Goal: Entertainment & Leisure: Consume media (video, audio)

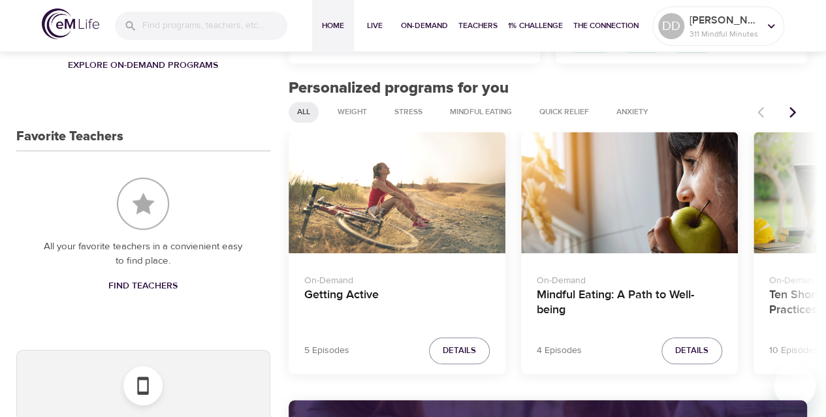
scroll to position [506, 0]
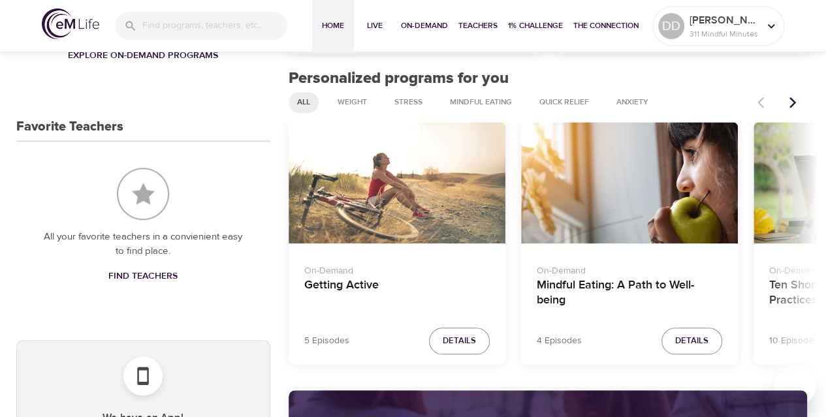
click at [824, 160] on html "Home Live On-Demand Teachers 1% Challenge The Connection DD [PERSON_NAME] 311 M…" at bounding box center [413, 387] width 826 height 1787
click at [575, 288] on h4 "Mindful Eating: A Path to Well-being" at bounding box center [628, 293] width 185 height 31
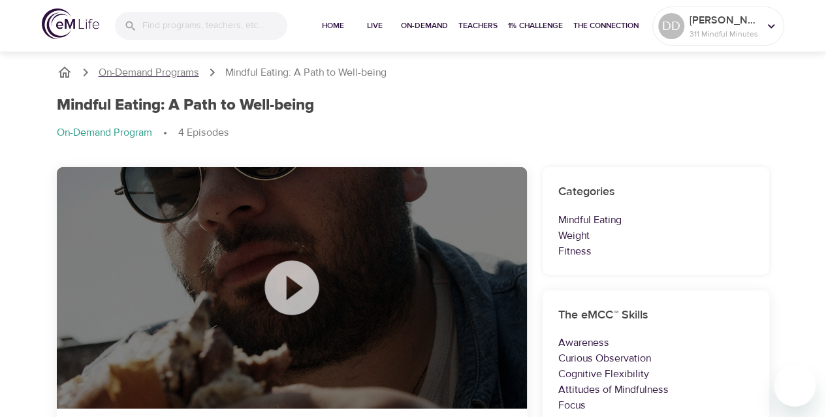
click at [174, 70] on p "On-Demand Programs" at bounding box center [149, 72] width 100 height 15
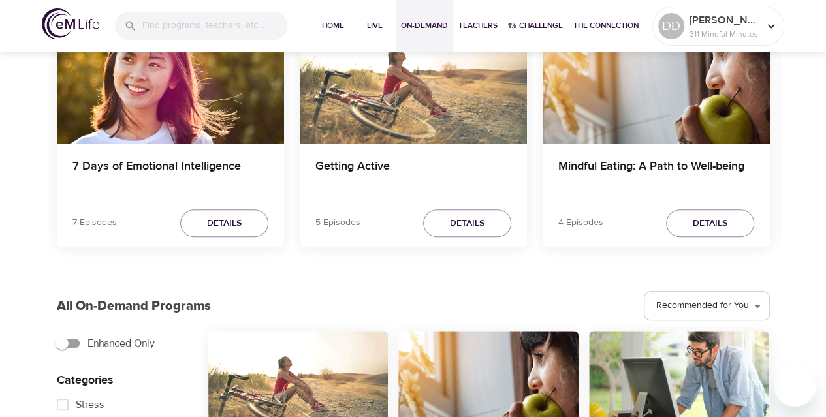
scroll to position [144, 0]
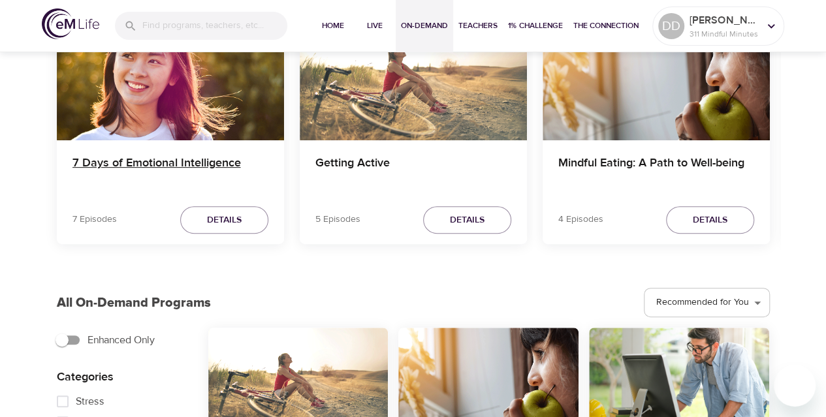
click at [195, 158] on h4 "7 Days of Emotional Intelligence" at bounding box center [170, 171] width 196 height 31
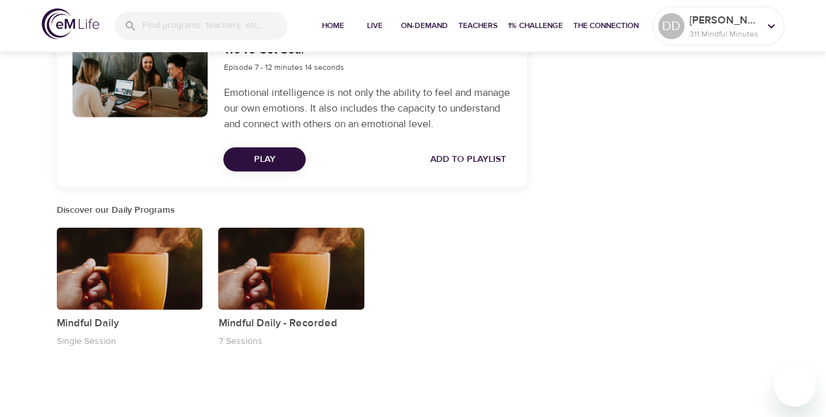
scroll to position [1524, 0]
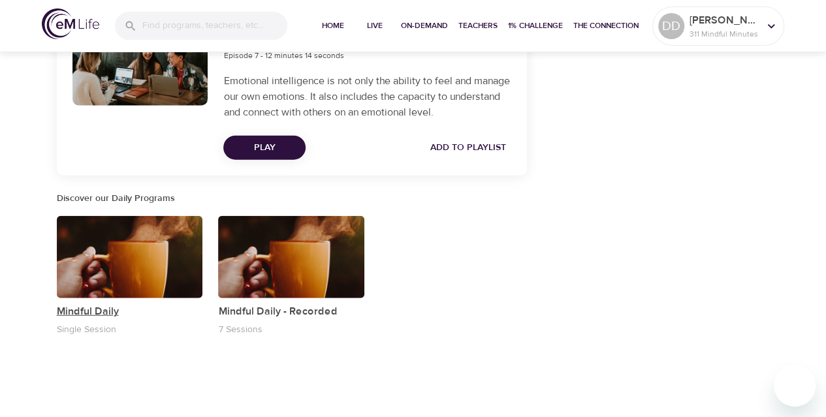
click at [86, 312] on p "Mindful Daily" at bounding box center [130, 311] width 146 height 16
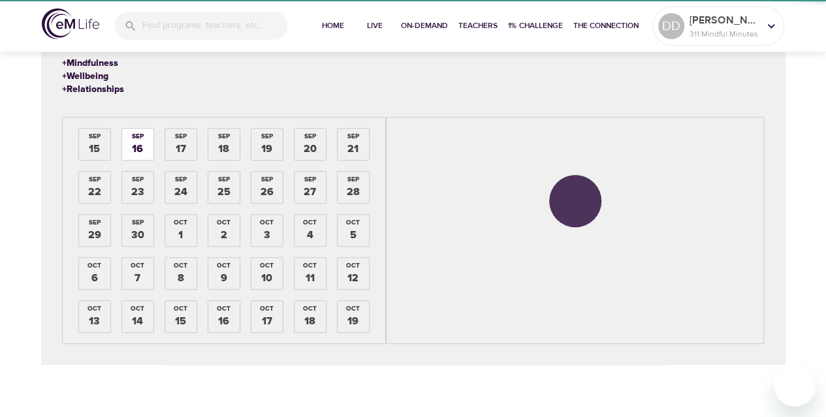
scroll to position [305, 0]
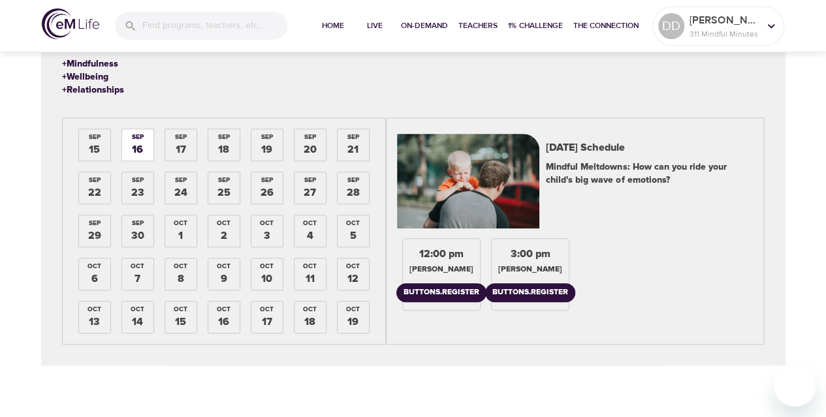
click at [100, 147] on div "[DATE]" at bounding box center [94, 144] width 31 height 31
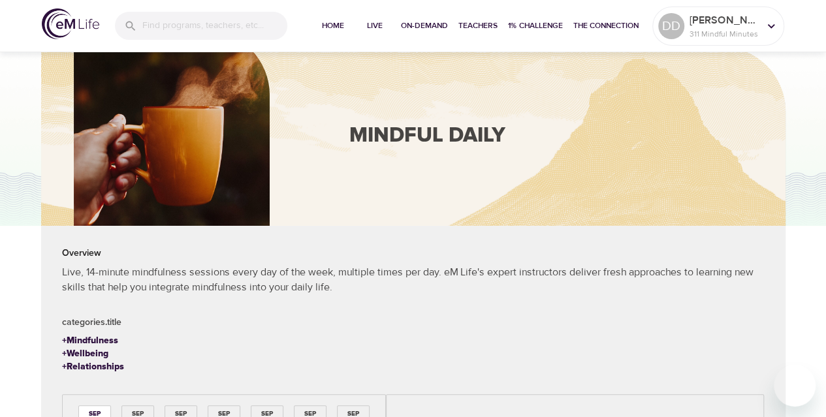
scroll to position [0, 0]
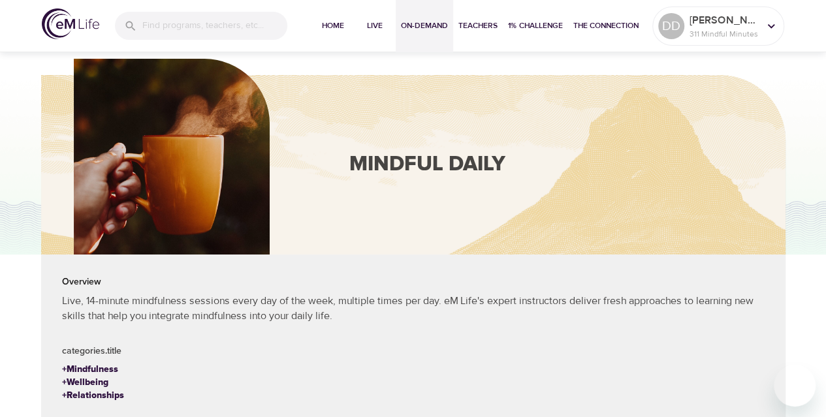
click at [425, 24] on span "On-Demand" at bounding box center [424, 26] width 47 height 14
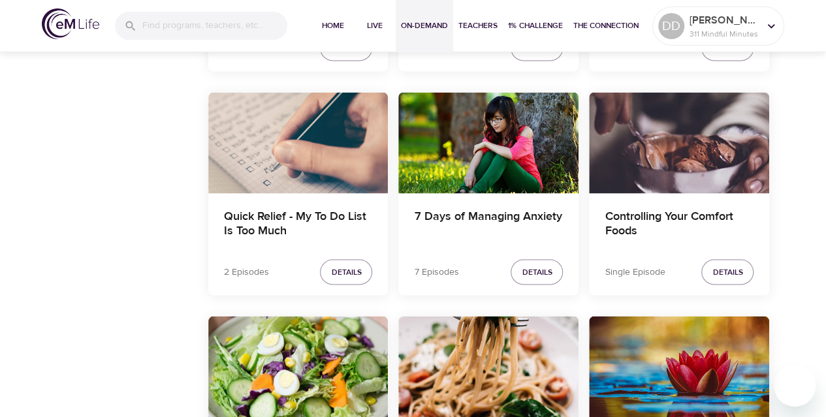
scroll to position [1090, 0]
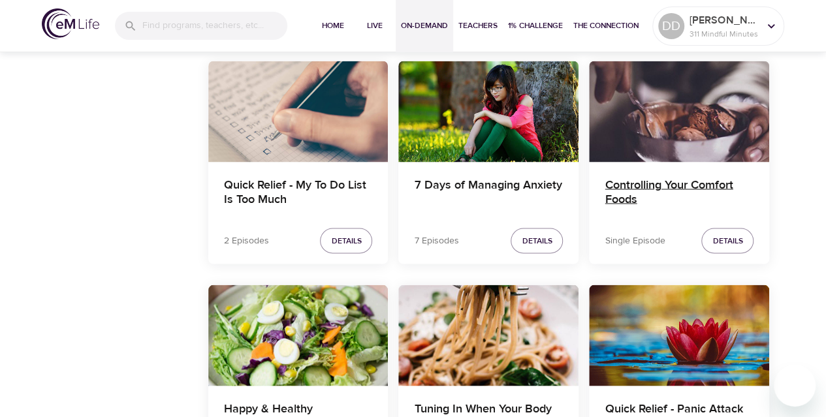
click at [686, 180] on h4 "Controlling Your Comfort Foods" at bounding box center [678, 192] width 149 height 31
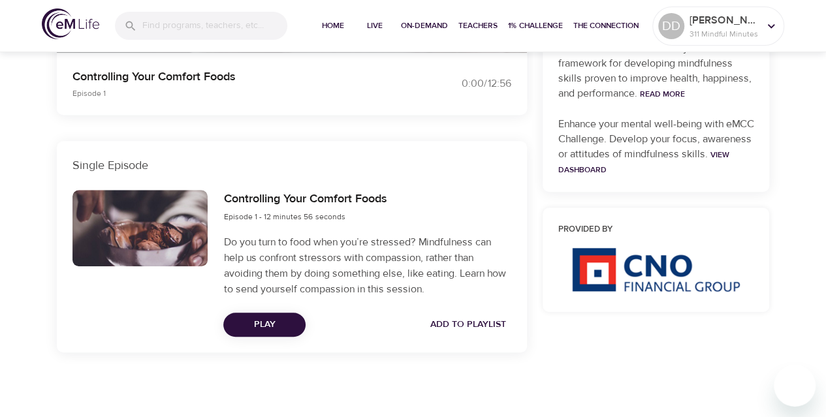
scroll to position [486, 0]
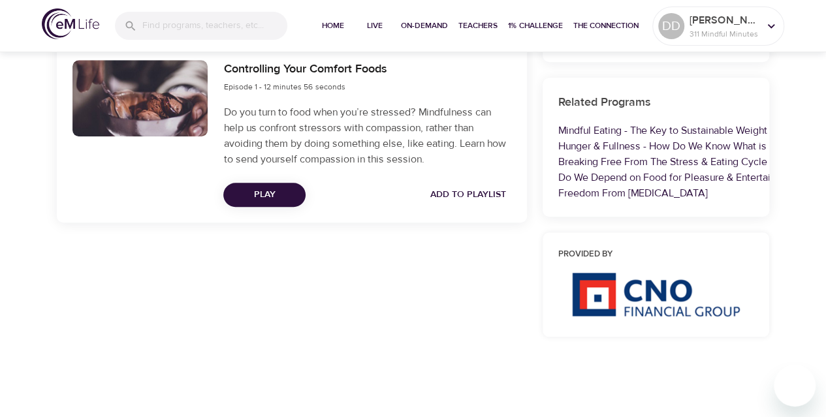
click at [280, 197] on span "Play" at bounding box center [264, 195] width 61 height 16
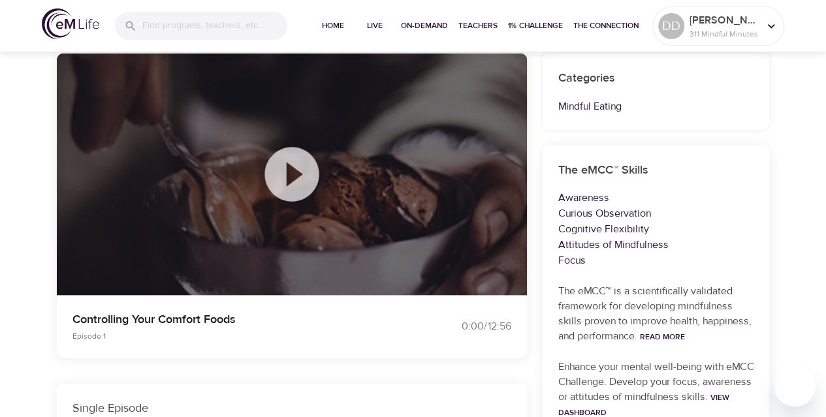
scroll to position [0, 0]
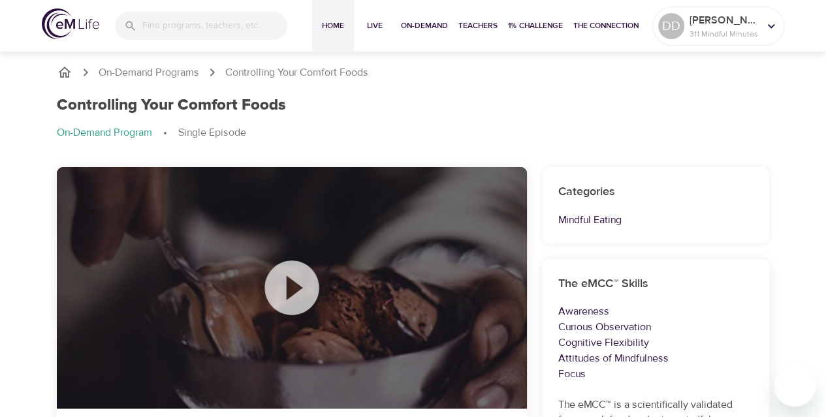
click at [334, 25] on span "Home" at bounding box center [332, 26] width 31 height 14
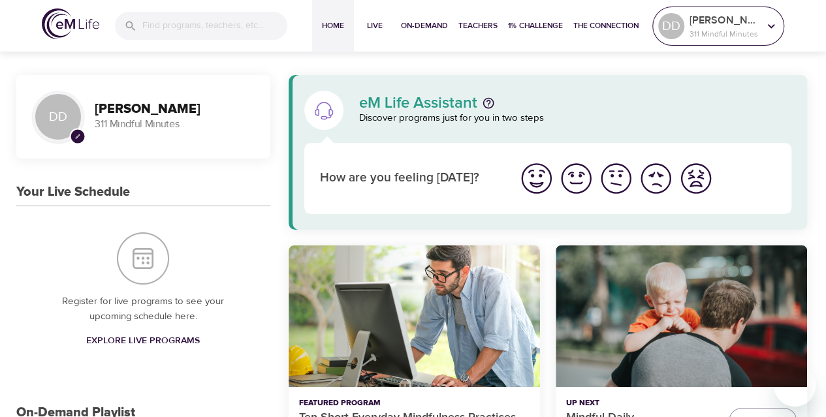
click at [768, 23] on icon at bounding box center [771, 26] width 14 height 14
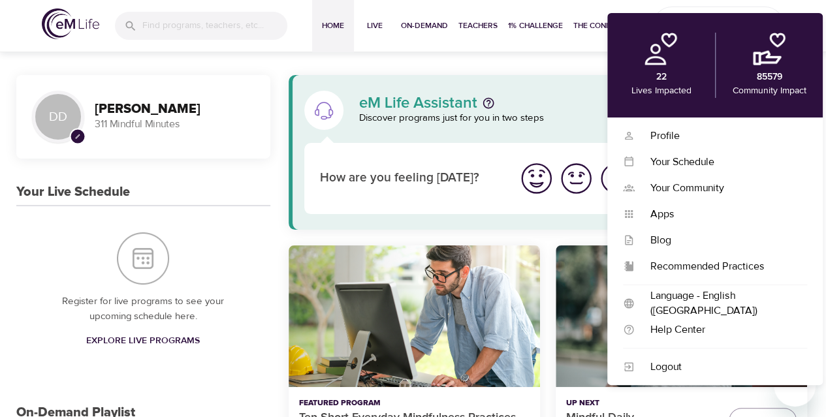
click at [124, 123] on p "311 Mindful Minutes" at bounding box center [175, 124] width 160 height 15
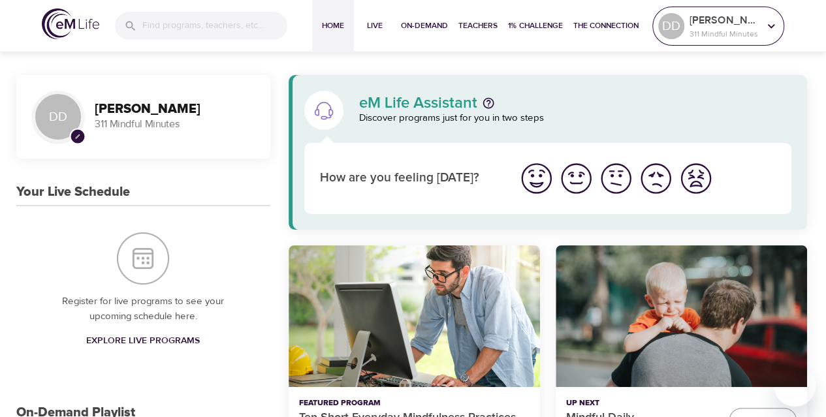
click at [770, 25] on icon at bounding box center [771, 26] width 14 height 14
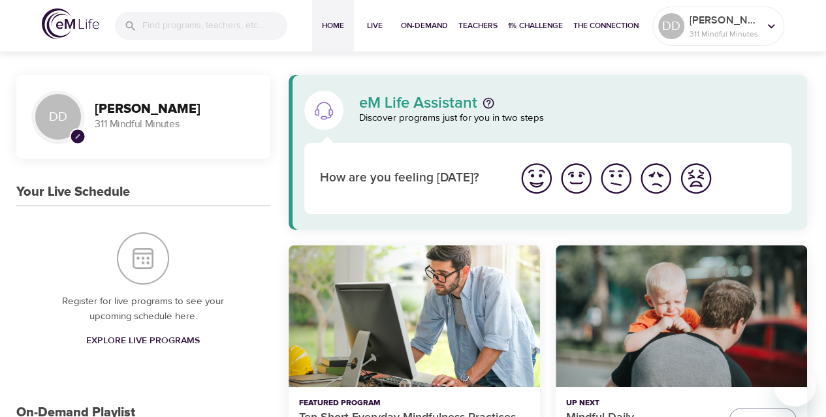
click at [532, 180] on img "I'm feeling great" at bounding box center [536, 179] width 36 height 36
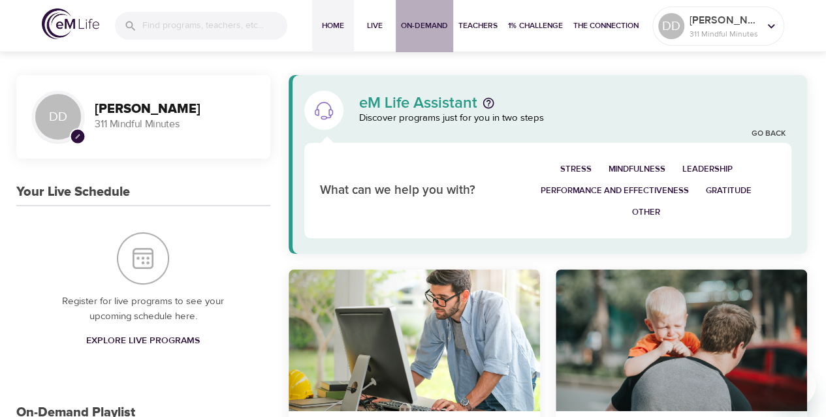
click at [431, 24] on span "On-Demand" at bounding box center [424, 26] width 47 height 14
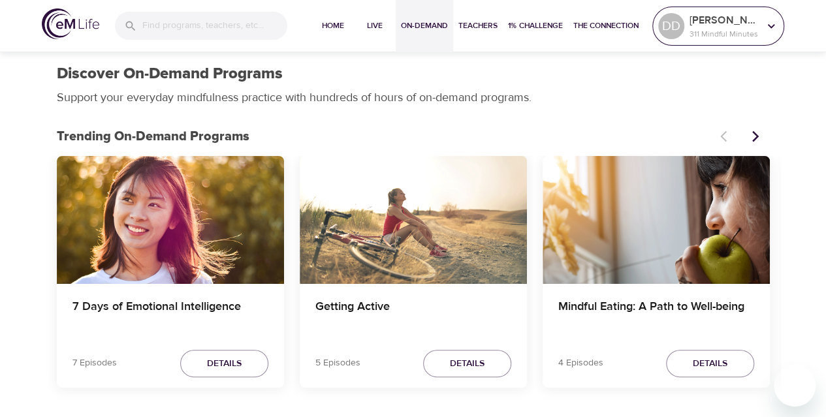
click at [769, 25] on icon at bounding box center [770, 25] width 7 height 5
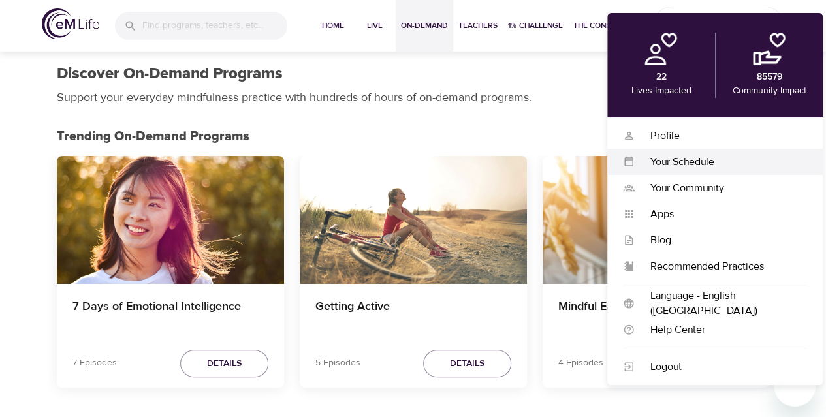
click at [690, 162] on div "Your Schedule" at bounding box center [720, 162] width 172 height 15
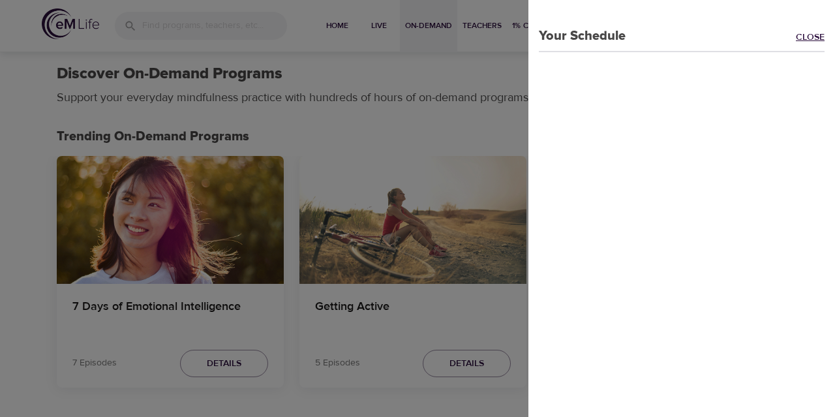
click at [796, 33] on link "Close" at bounding box center [815, 38] width 39 height 15
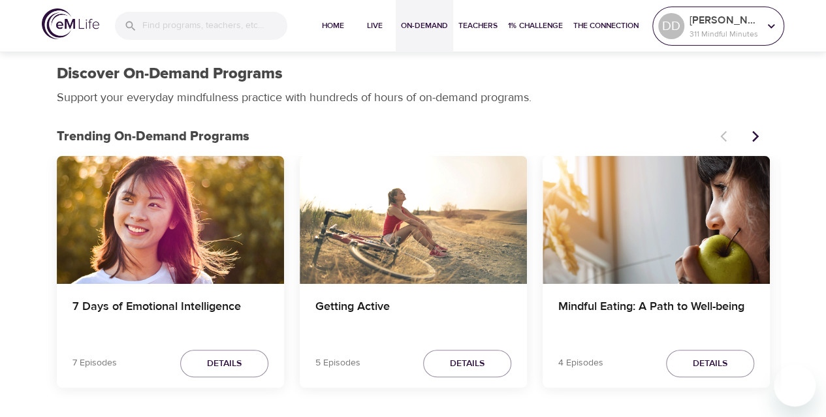
click at [769, 27] on icon at bounding box center [770, 25] width 7 height 5
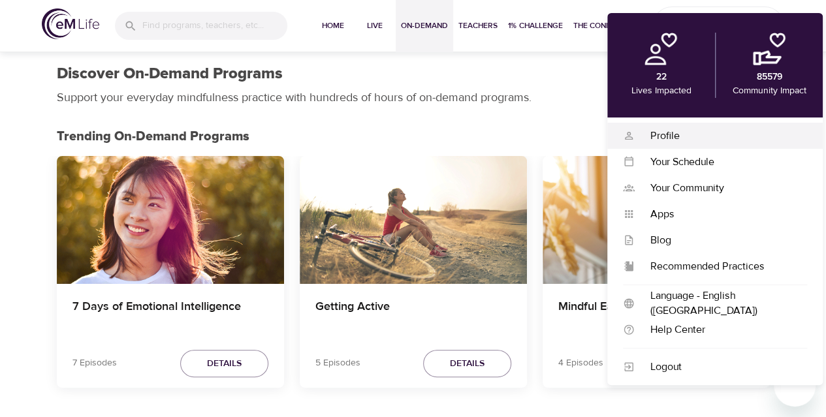
click at [670, 134] on div "Profile" at bounding box center [720, 136] width 172 height 15
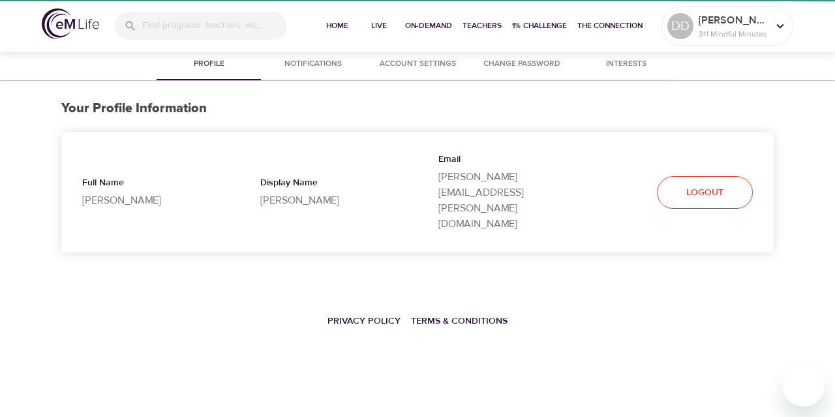
select select "10"
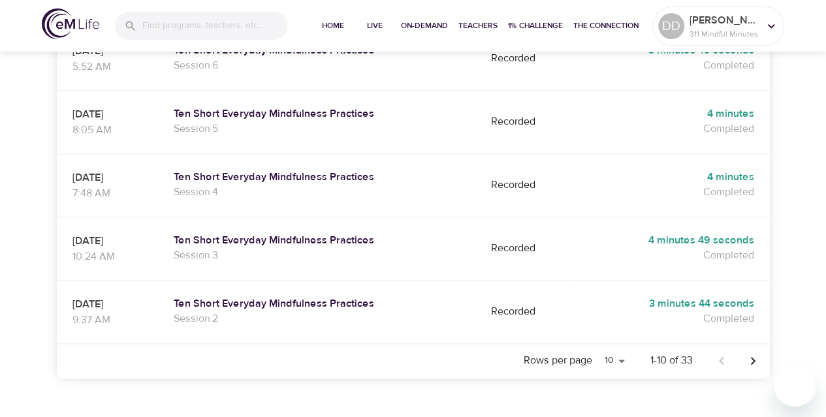
scroll to position [659, 0]
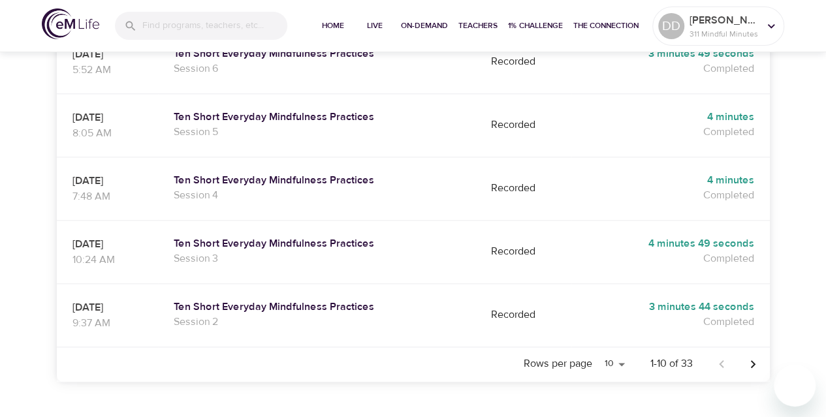
click at [757, 356] on icon "Next page" at bounding box center [753, 364] width 16 height 16
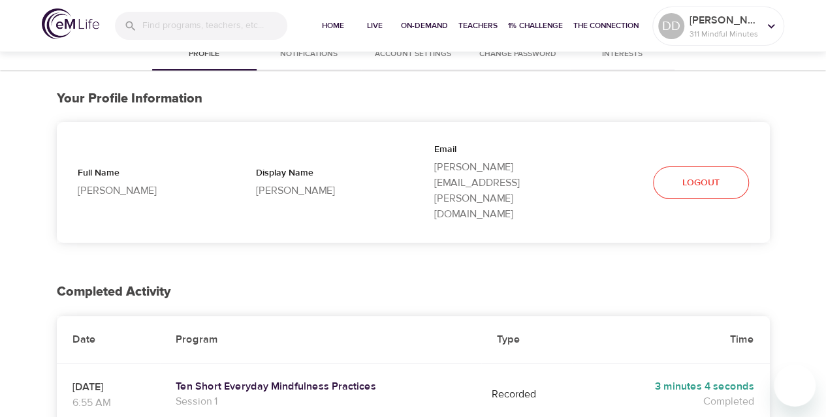
scroll to position [0, 0]
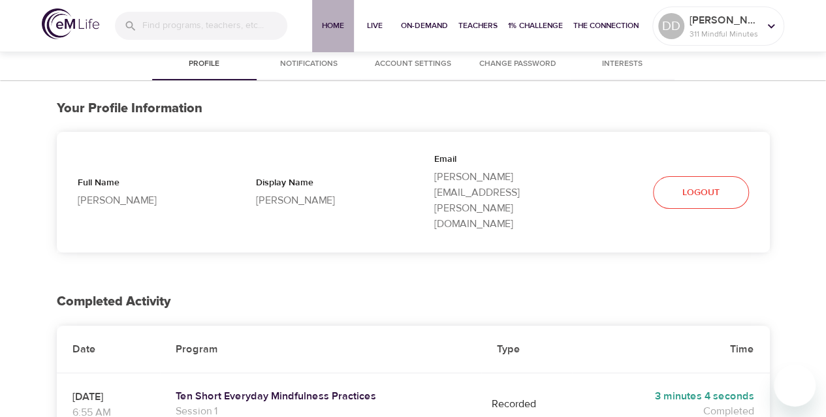
click at [332, 23] on span "Home" at bounding box center [332, 26] width 31 height 14
